Goal: Information Seeking & Learning: Find specific fact

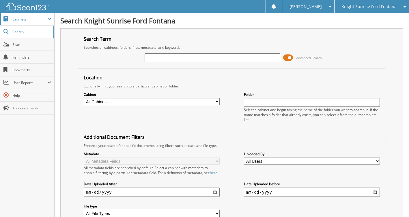
click at [15, 21] on span "Cabinets" at bounding box center [29, 19] width 35 height 5
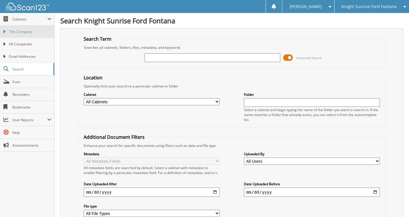
click at [20, 31] on span "This Company" at bounding box center [30, 31] width 42 height 5
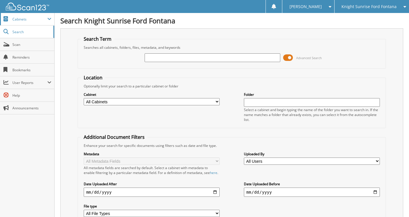
click at [22, 24] on span "Cabinets" at bounding box center [27, 19] width 54 height 12
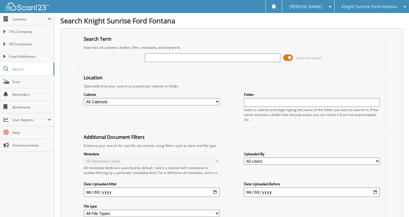
click at [163, 57] on input "text" at bounding box center [213, 57] width 136 height 9
type input "ACCOUNTING DISTRUBUTION"
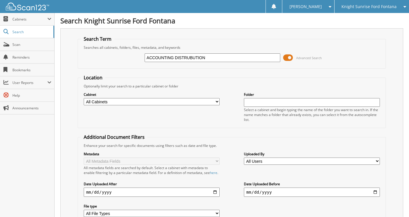
click at [227, 57] on input "ACCOUNTING DISTRUBUTION" at bounding box center [213, 57] width 136 height 9
type input "ACCOUNTING"
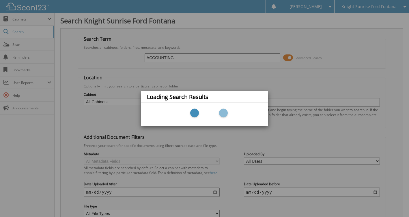
click at [243, 79] on div "Loading Search Results" at bounding box center [204, 108] width 409 height 217
click at [149, 60] on div "Loading Search Results" at bounding box center [204, 108] width 409 height 217
click at [189, 79] on div "Loading Search Results" at bounding box center [204, 108] width 409 height 217
drag, startPoint x: 220, startPoint y: 98, endPoint x: 252, endPoint y: 114, distance: 35.2
click at [227, 106] on div "Loading Search Results" at bounding box center [204, 108] width 127 height 35
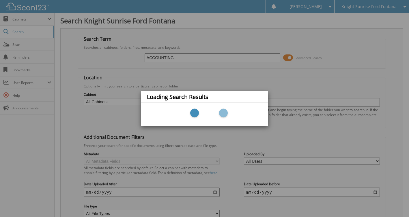
click at [275, 84] on div "Loading Search Results" at bounding box center [204, 108] width 409 height 217
